Goal: Information Seeking & Learning: Learn about a topic

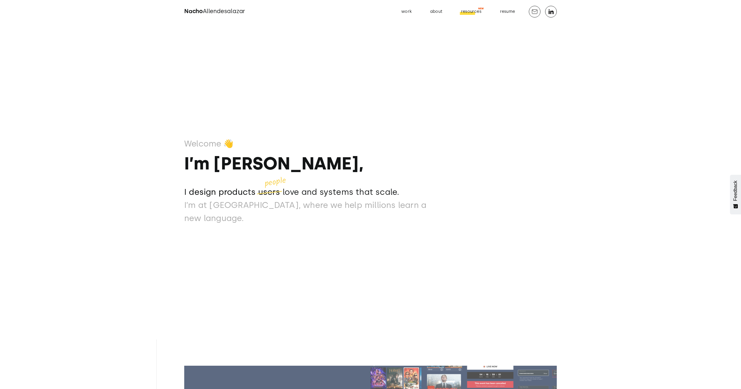
click at [474, 15] on div "resources" at bounding box center [471, 12] width 20 height 8
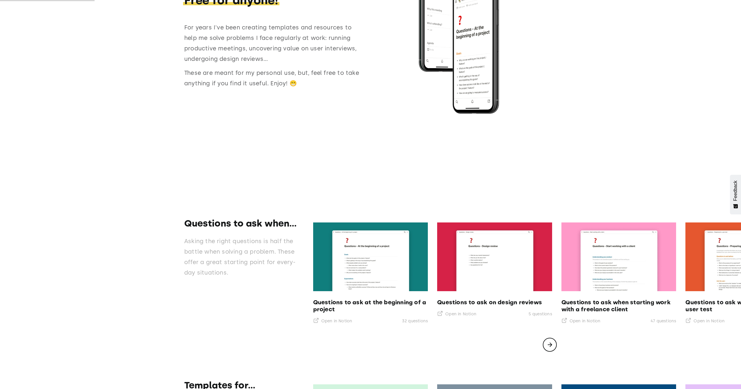
scroll to position [130, 0]
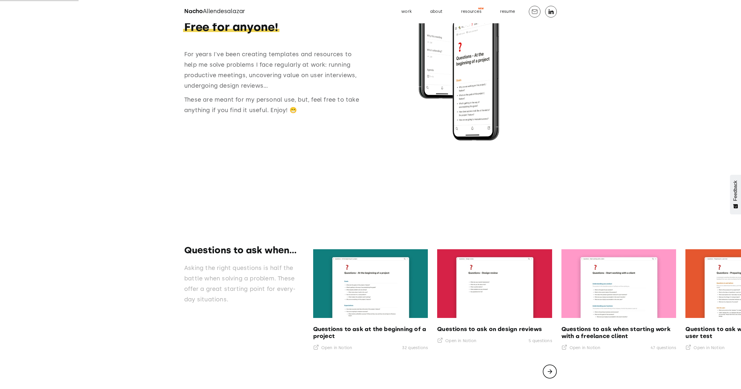
click at [238, 32] on span "Free for anyone!" at bounding box center [231, 27] width 96 height 14
click at [283, 112] on p "These are meant for my personal use, but, feel free to take anything if you fin…" at bounding box center [274, 104] width 180 height 21
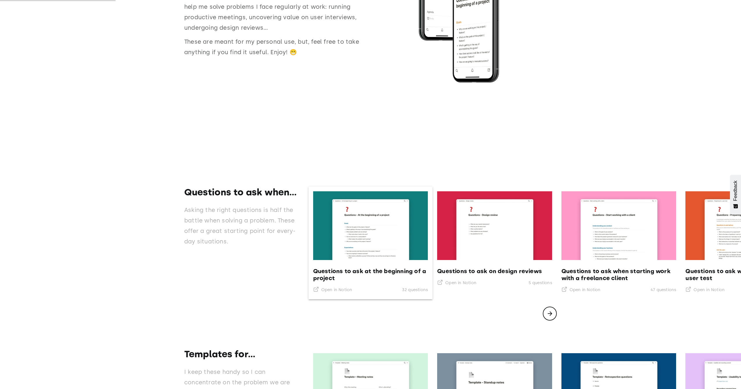
scroll to position [192, 0]
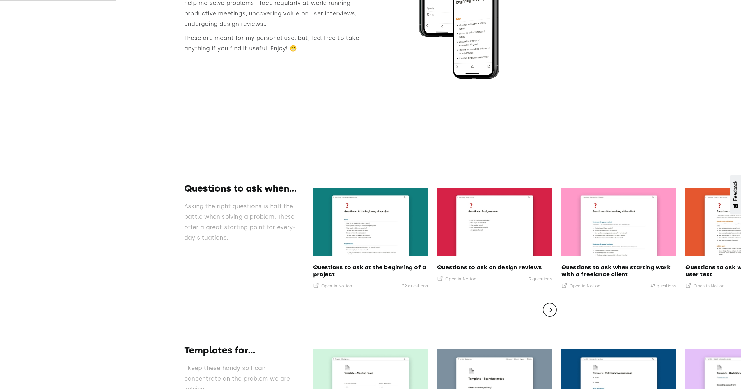
click at [549, 313] on icon "next slide" at bounding box center [549, 309] width 7 height 7
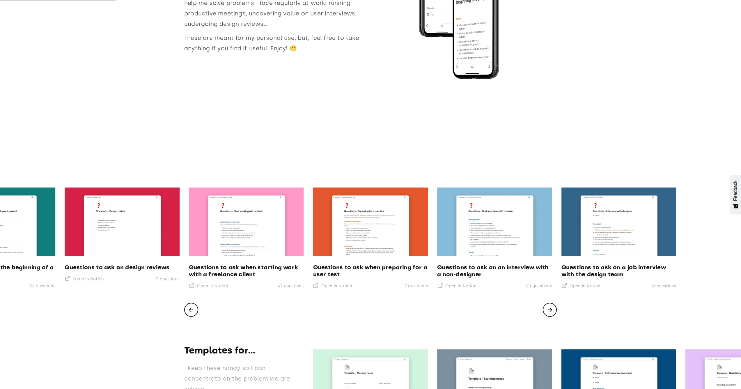
click at [549, 313] on icon "next slide" at bounding box center [549, 309] width 7 height 7
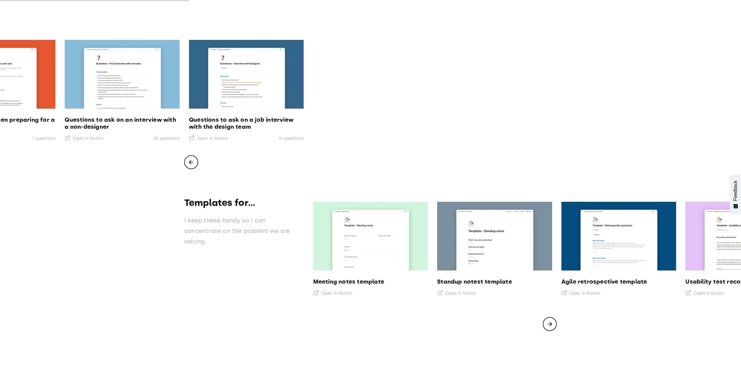
scroll to position [343, 0]
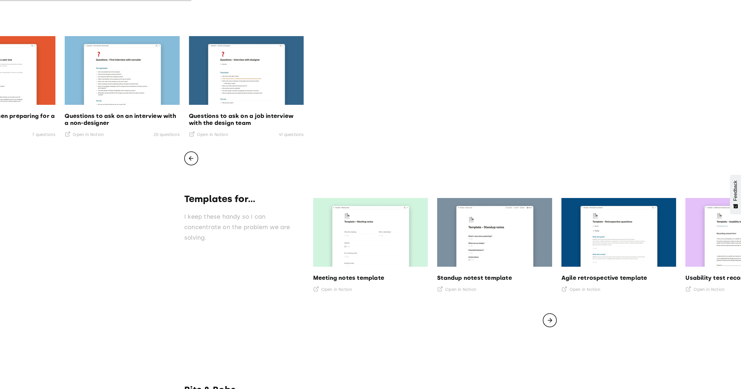
click at [548, 324] on icon "next slide" at bounding box center [549, 320] width 7 height 7
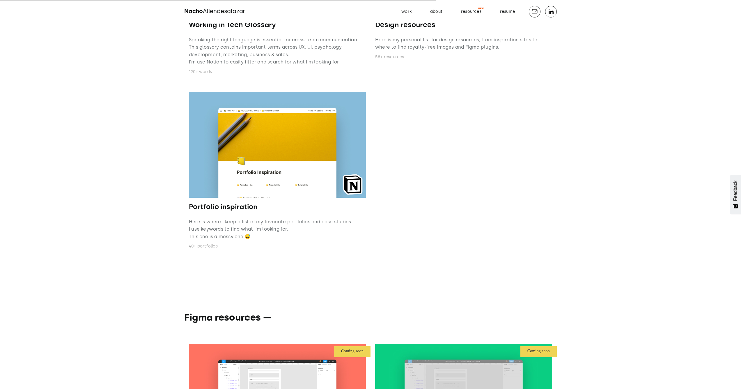
scroll to position [790, 0]
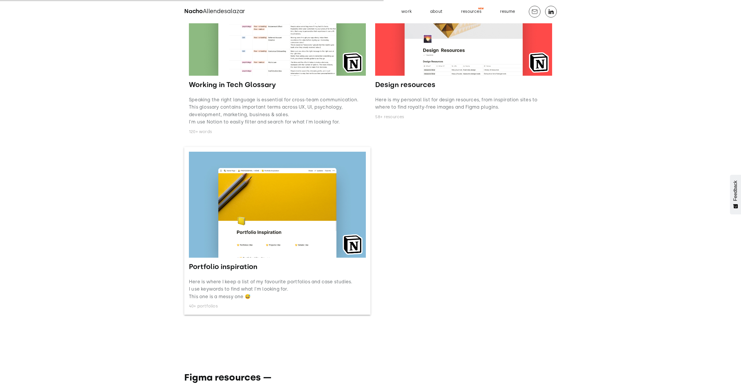
click at [293, 269] on h3 "Portfolio inspiration" at bounding box center [277, 266] width 177 height 9
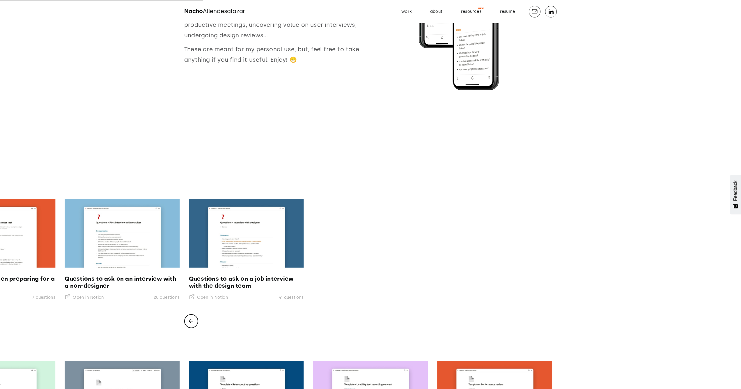
scroll to position [0, 0]
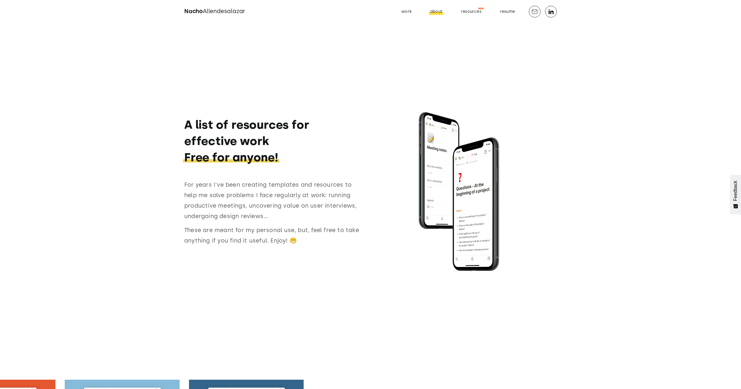
click at [439, 8] on div "about" at bounding box center [436, 12] width 12 height 8
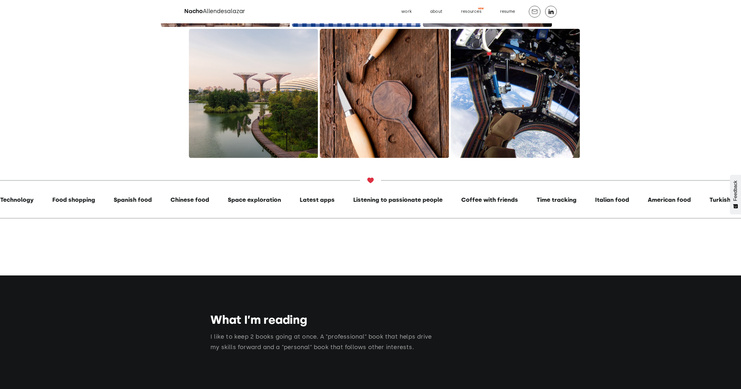
scroll to position [902, 0]
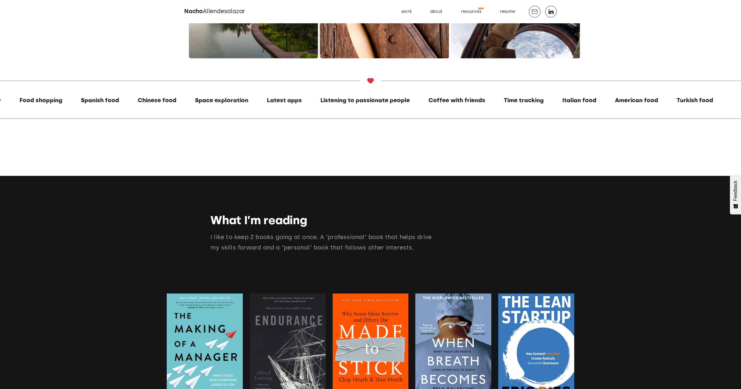
click at [271, 104] on div "Latest apps" at bounding box center [284, 100] width 35 height 9
click at [324, 109] on div "Listening to passionate people" at bounding box center [357, 102] width 89 height 13
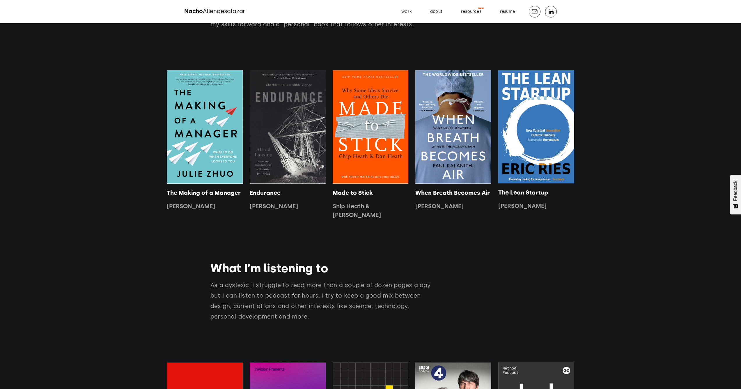
scroll to position [0, 0]
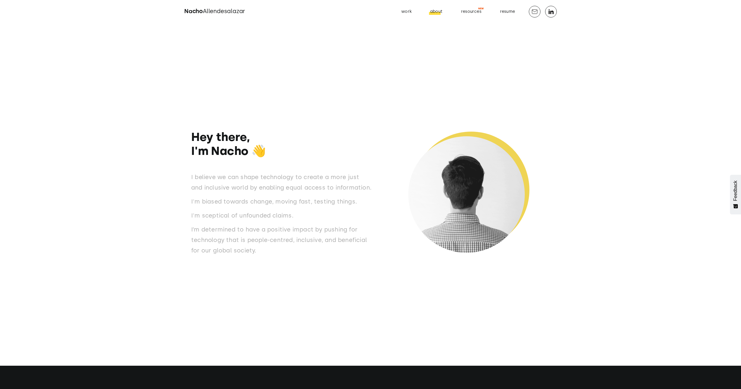
click at [435, 12] on div "about" at bounding box center [436, 12] width 12 height 8
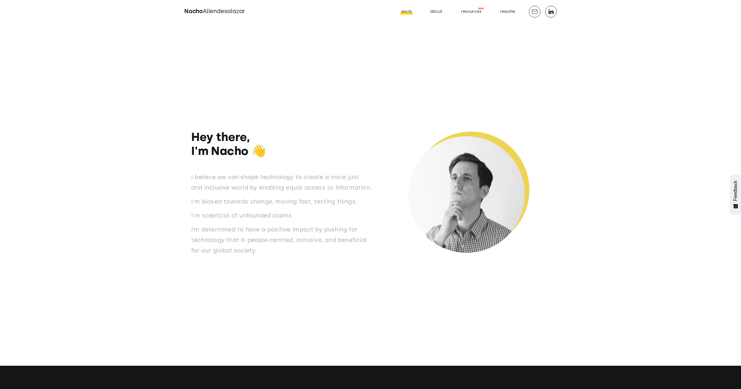
click at [413, 13] on div at bounding box center [406, 13] width 13 height 3
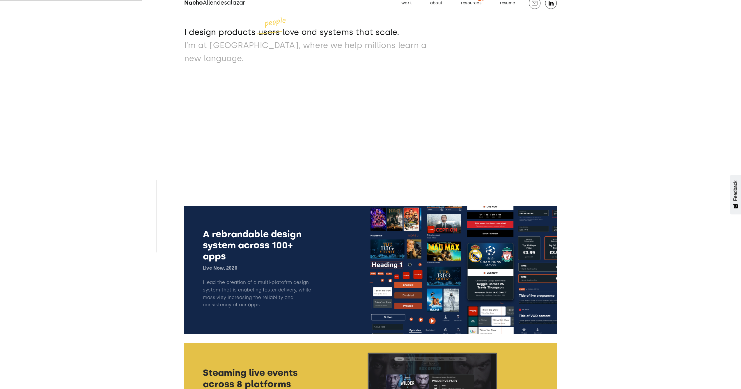
scroll to position [190, 0]
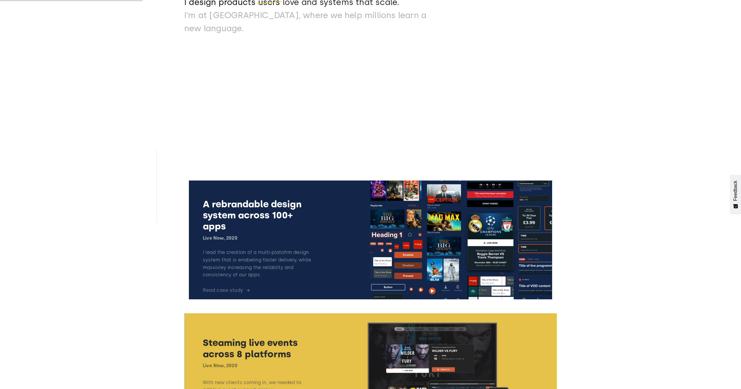
click at [329, 216] on link at bounding box center [370, 240] width 373 height 128
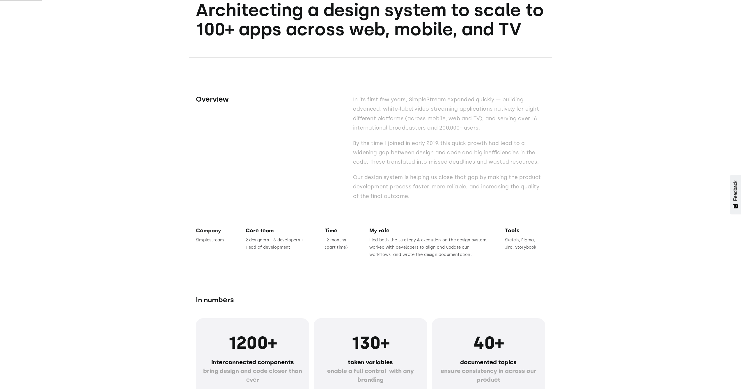
scroll to position [428, 0]
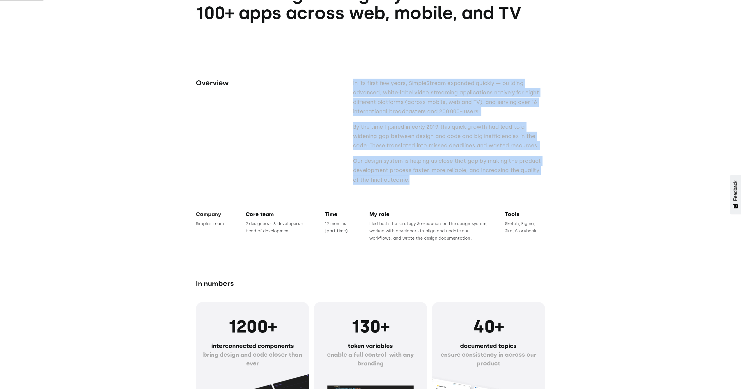
drag, startPoint x: 353, startPoint y: 84, endPoint x: 408, endPoint y: 180, distance: 110.4
click at [408, 180] on div "Overview In its first few years, SimpleStream expanded quickly — building advan…" at bounding box center [370, 115] width 349 height 149
click at [370, 179] on p "Our design system is helping us close that gap by making the product developmen…" at bounding box center [449, 170] width 192 height 28
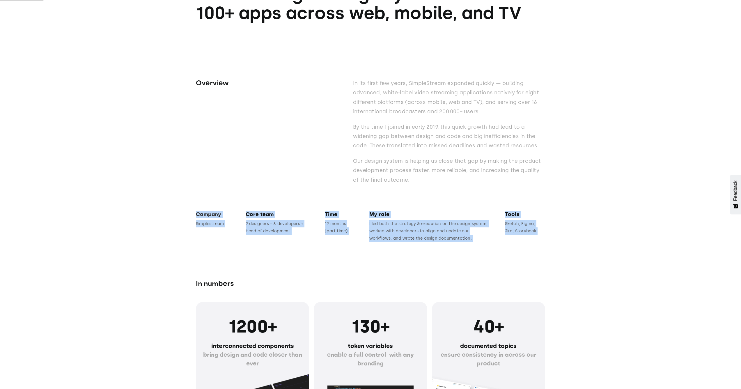
drag, startPoint x: 197, startPoint y: 215, endPoint x: 542, endPoint y: 228, distance: 344.8
click at [542, 228] on div "Company Simplestream Core team 2 designers + 6 developers + Head of development…" at bounding box center [370, 226] width 349 height 31
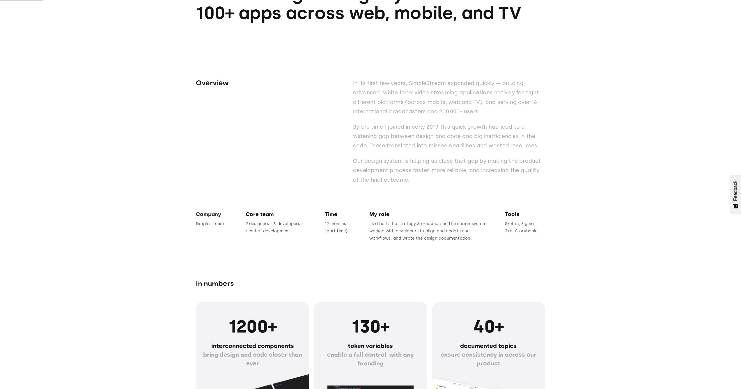
click at [305, 249] on div "In numbers" at bounding box center [370, 268] width 349 height 53
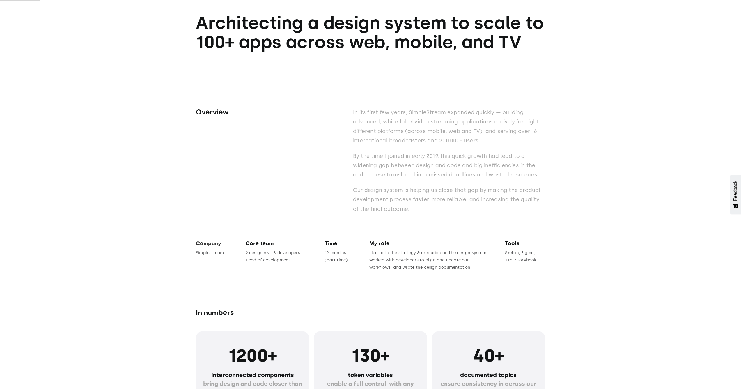
scroll to position [403, 0]
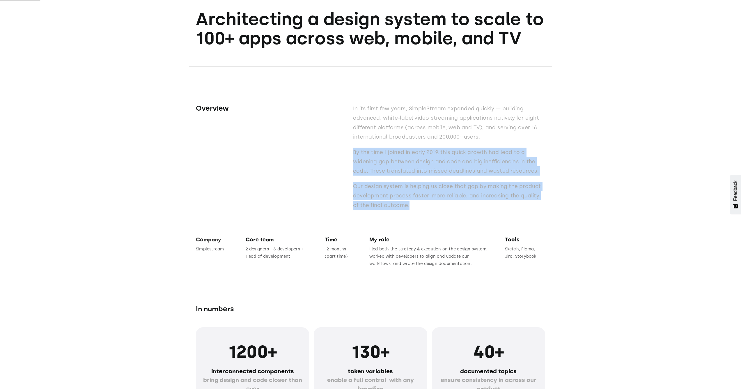
drag, startPoint x: 354, startPoint y: 152, endPoint x: 421, endPoint y: 204, distance: 84.8
click at [421, 204] on div "In its first few years, SimpleStream expanded quickly — building advanced, whit…" at bounding box center [449, 160] width 192 height 112
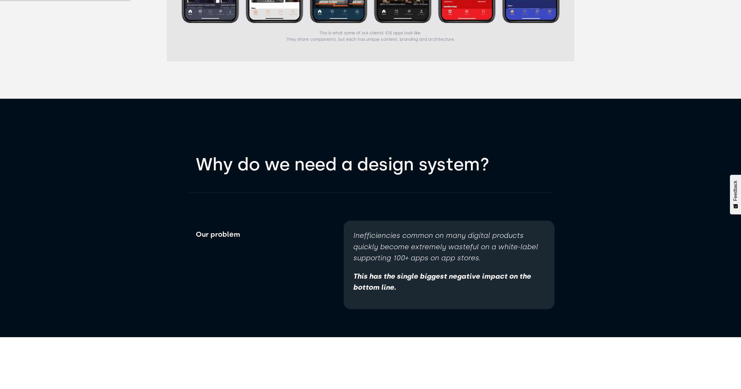
scroll to position [1474, 0]
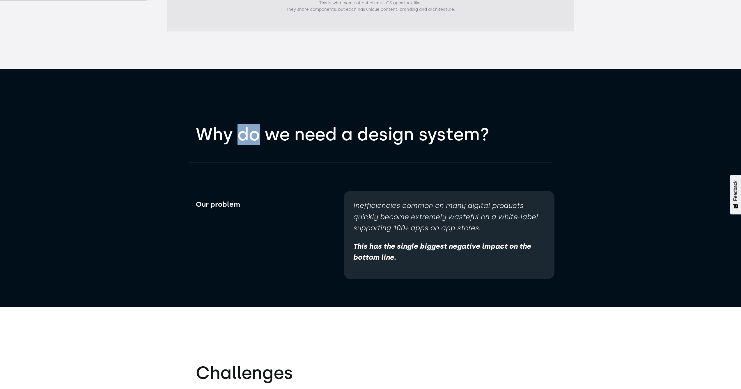
drag, startPoint x: 240, startPoint y: 137, endPoint x: 258, endPoint y: 141, distance: 18.2
click at [258, 141] on h2 "Why do we need a design system?" at bounding box center [370, 134] width 349 height 19
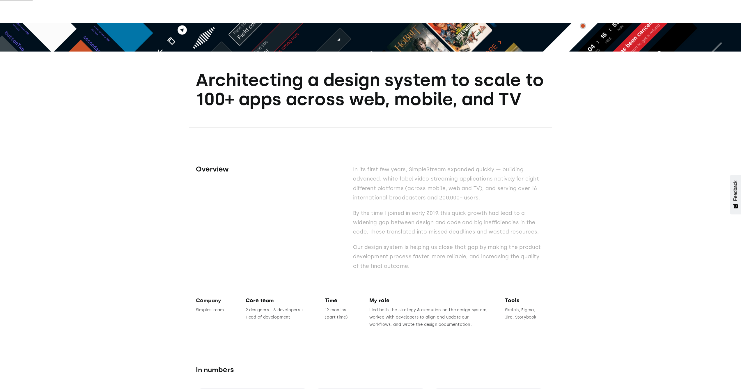
scroll to position [406, 0]
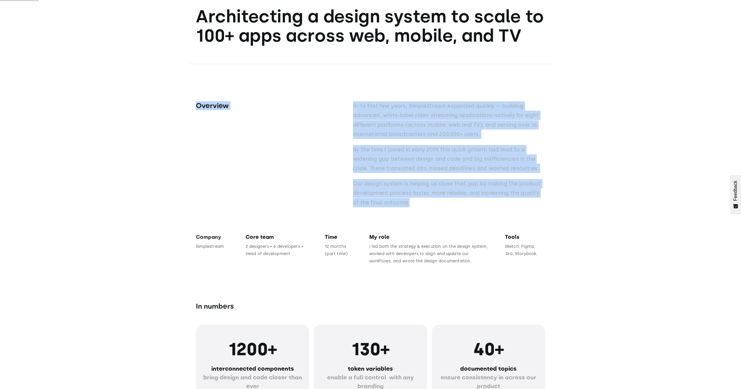
drag, startPoint x: 196, startPoint y: 107, endPoint x: 408, endPoint y: 204, distance: 233.1
click at [408, 204] on div "Architecting a design system to scale to 100+ apps across web, mobile, and TV O…" at bounding box center [370, 330] width 741 height 684
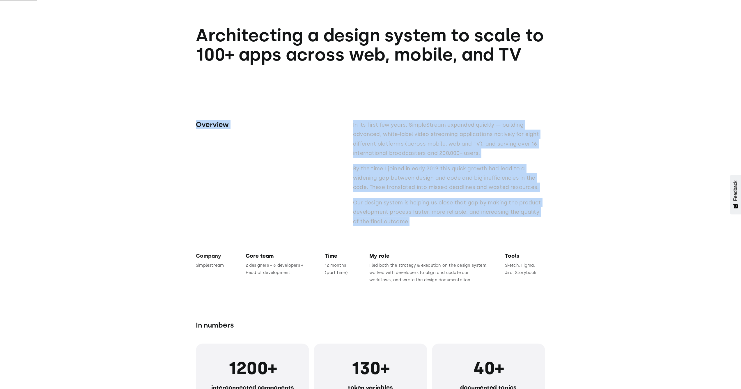
scroll to position [479, 0]
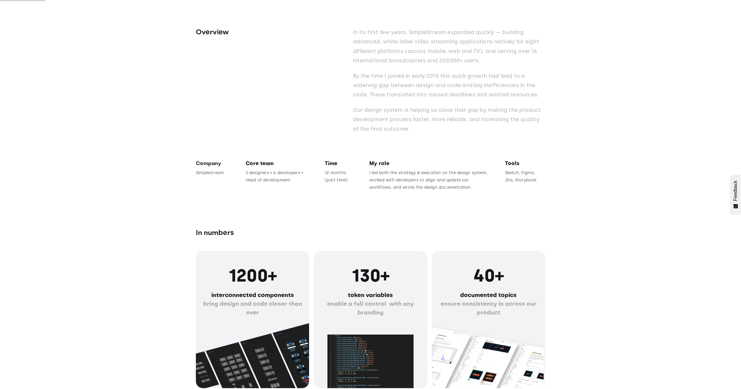
click at [538, 181] on p "Sketch, Figma, Jira, Storybook." at bounding box center [525, 176] width 40 height 15
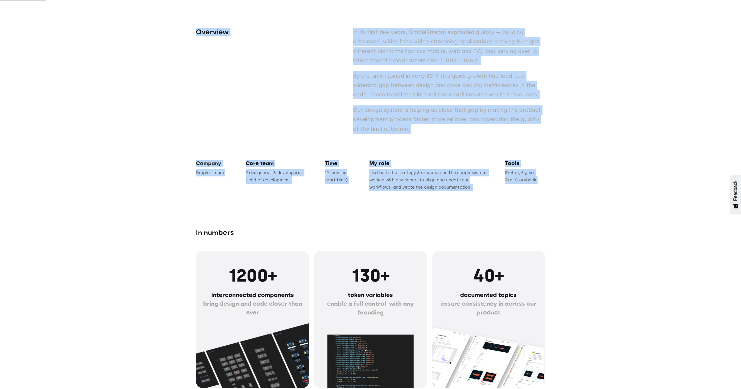
drag, startPoint x: 540, startPoint y: 182, endPoint x: 197, endPoint y: 26, distance: 376.7
click at [197, 26] on div "Architecting a design system to scale to 100+ apps across web, mobile, and TV O…" at bounding box center [370, 237] width 349 height 646
copy div "Overview In its first few years, SimpleStream expanded quickly — building advan…"
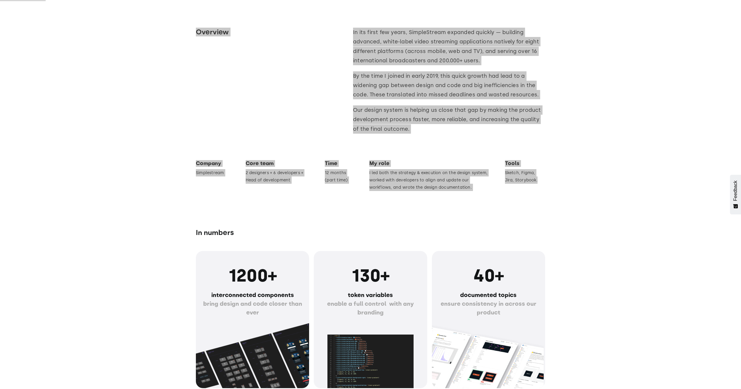
drag, startPoint x: 340, startPoint y: 383, endPoint x: 113, endPoint y: 39, distance: 412.0
click at [138, 95] on div "Architecting a design system to scale to 100+ apps across web, mobile, and TV O…" at bounding box center [370, 256] width 741 height 684
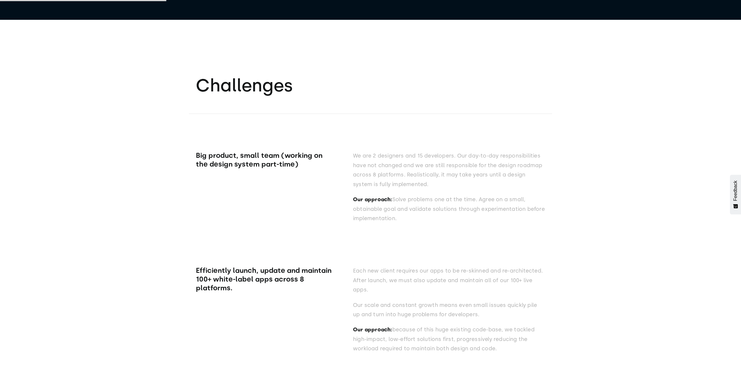
scroll to position [1765, 0]
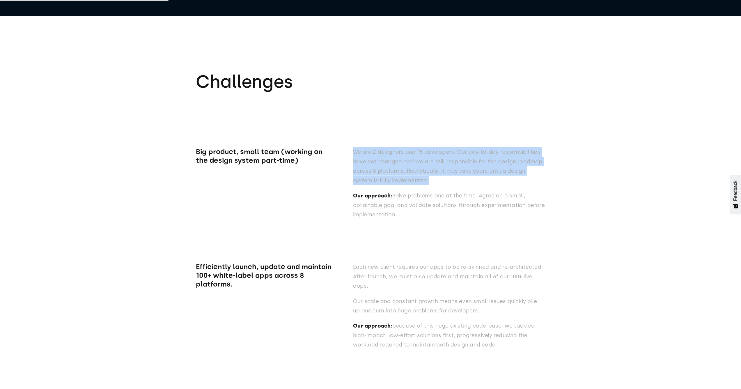
drag, startPoint x: 354, startPoint y: 153, endPoint x: 410, endPoint y: 181, distance: 62.0
click at [410, 181] on p "We are 2 designers and 15 developers. Our day-to-day responsibilities have not …" at bounding box center [449, 166] width 192 height 38
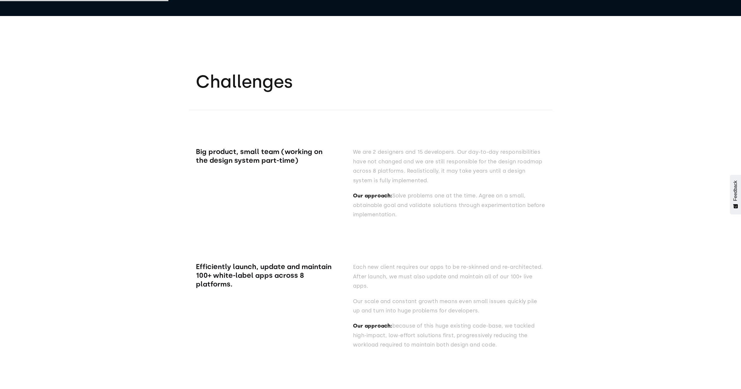
click at [402, 198] on p "Our approach: Solve problems one at the time. Agree on a small, obtainable goal…" at bounding box center [449, 205] width 192 height 28
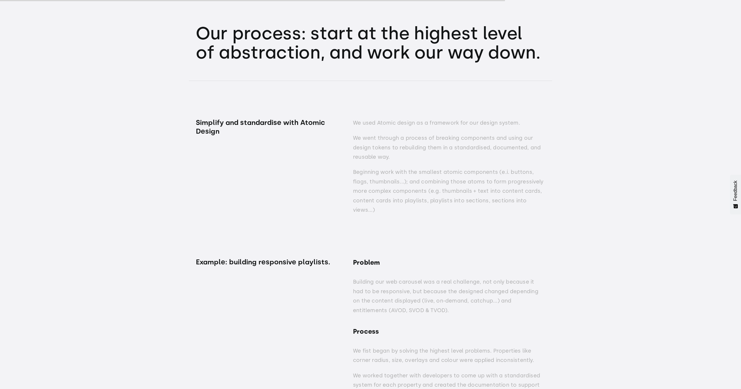
scroll to position [6067, 0]
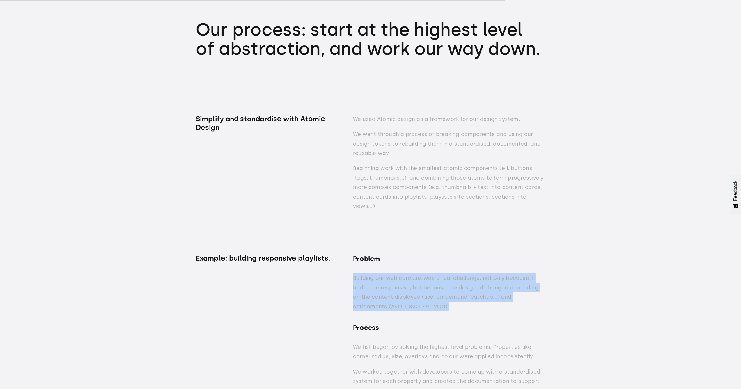
drag, startPoint x: 354, startPoint y: 256, endPoint x: 421, endPoint y: 285, distance: 73.4
click at [421, 285] on p "Building our web carousel was a real challenge, not only because it had to be r…" at bounding box center [449, 292] width 192 height 38
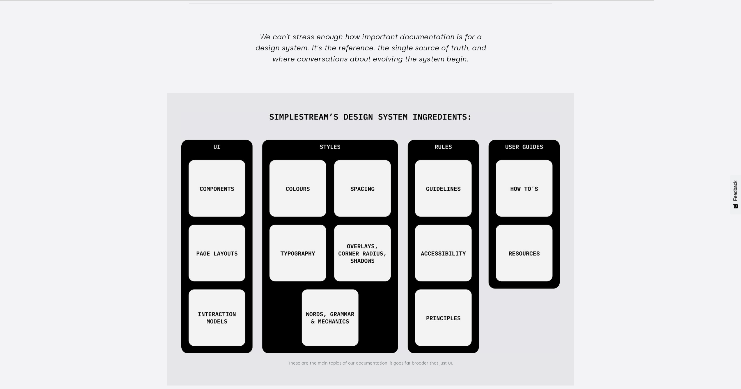
scroll to position [8372, 0]
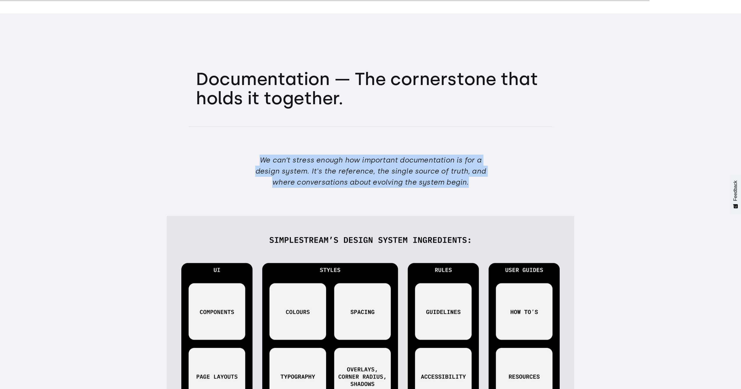
drag, startPoint x: 263, startPoint y: 144, endPoint x: 472, endPoint y: 161, distance: 209.3
click at [472, 161] on h4 "We can’t stress enough how important documentation is for a design system. It's…" at bounding box center [370, 171] width 233 height 33
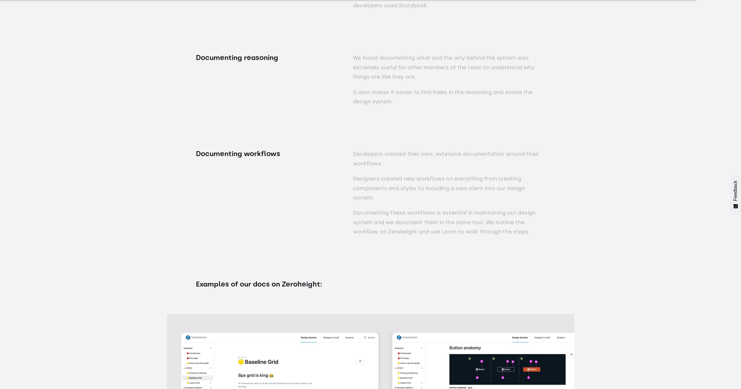
scroll to position [8984, 0]
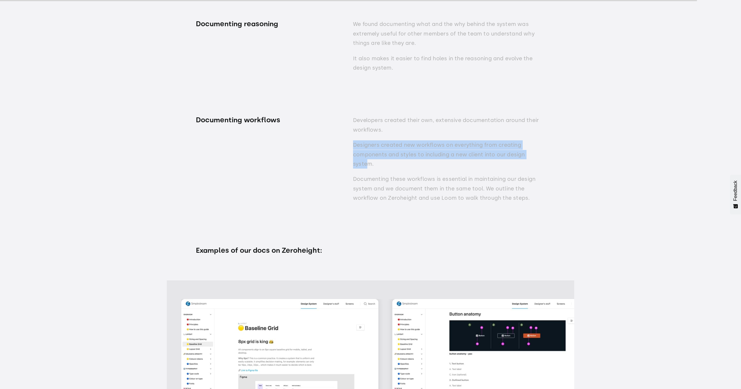
drag, startPoint x: 354, startPoint y: 127, endPoint x: 519, endPoint y: 135, distance: 164.6
click at [530, 140] on p "Designers created new workflows on everything from creating components and styl…" at bounding box center [449, 154] width 192 height 28
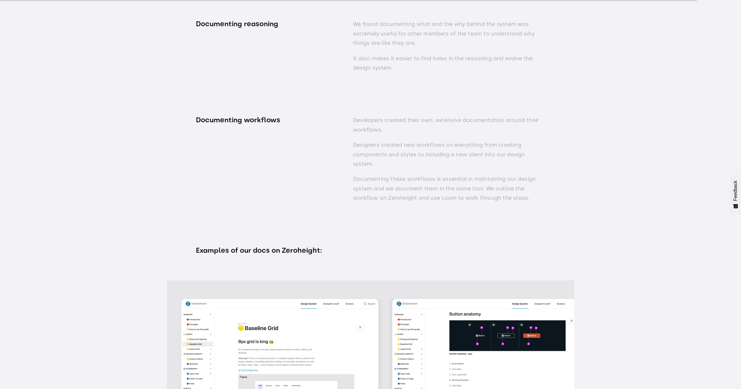
click at [389, 174] on p "Documenting these workflows is essential in maintaining our design system and w…" at bounding box center [449, 188] width 192 height 28
drag, startPoint x: 528, startPoint y: 161, endPoint x: 500, endPoint y: 181, distance: 34.9
click at [500, 181] on div "Developers created their own, extensive documentation around their workflows. D…" at bounding box center [449, 162] width 192 height 93
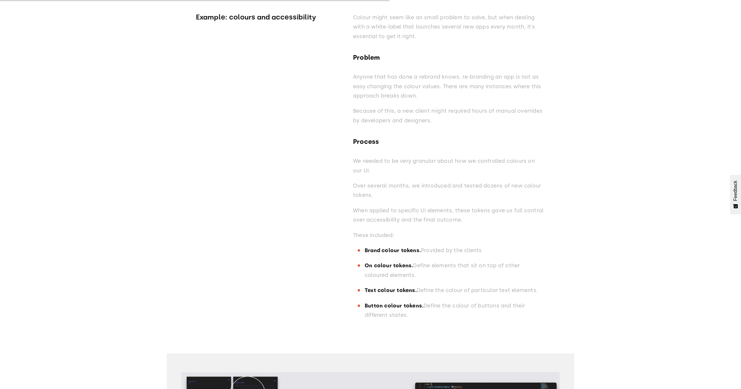
scroll to position [5052, 0]
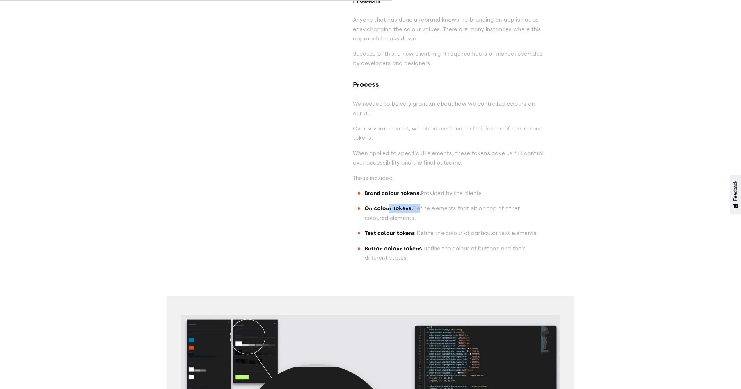
drag, startPoint x: 389, startPoint y: 186, endPoint x: 417, endPoint y: 186, distance: 27.9
click at [417, 204] on p "On colour tokens. Define elements that sit on top of other coloured elements." at bounding box center [455, 213] width 180 height 19
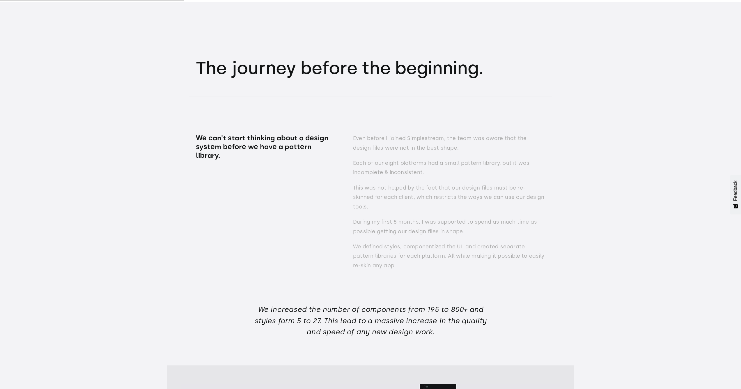
scroll to position [2415, 0]
